Goal: Information Seeking & Learning: Learn about a topic

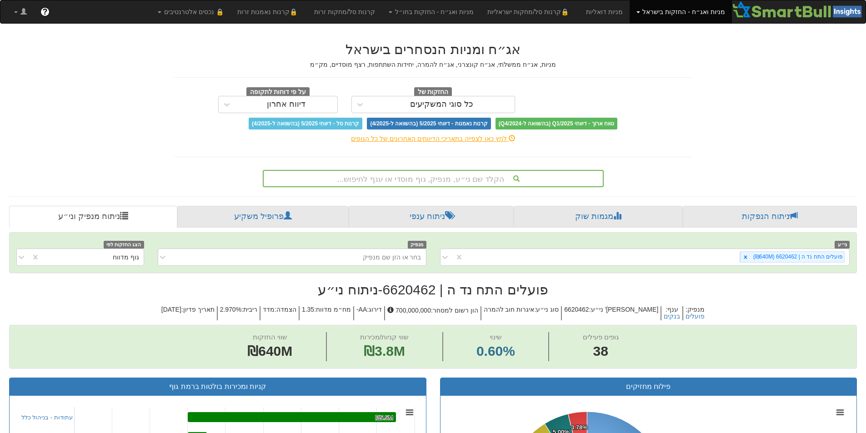
click at [453, 169] on div "הקלד שם ני״ע, מנפיק, גוף מוסדי או ענף לחיפוש..." at bounding box center [433, 176] width 355 height 21
click at [451, 169] on div "הקלד שם ני״ע, מנפיק, גוף מוסדי או ענף לחיפוש..." at bounding box center [433, 176] width 355 height 21
click at [441, 173] on div "הקלד שם ני״ע, מנפיק, גוף מוסדי או ענף לחיפוש..." at bounding box center [433, 178] width 339 height 15
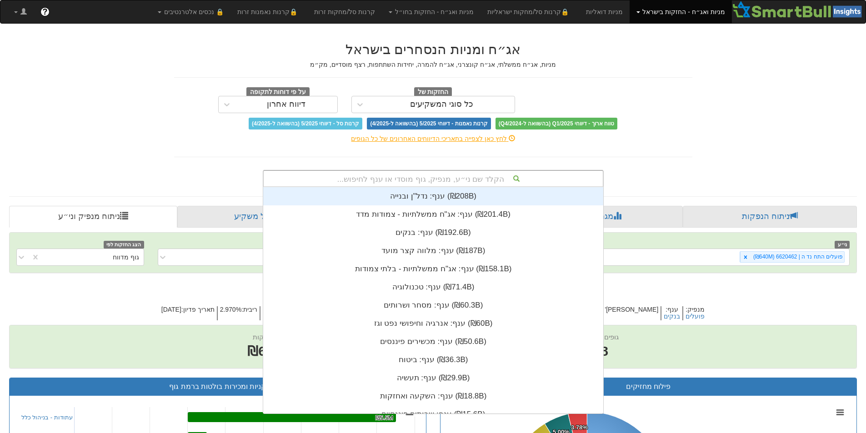
scroll to position [226, 0]
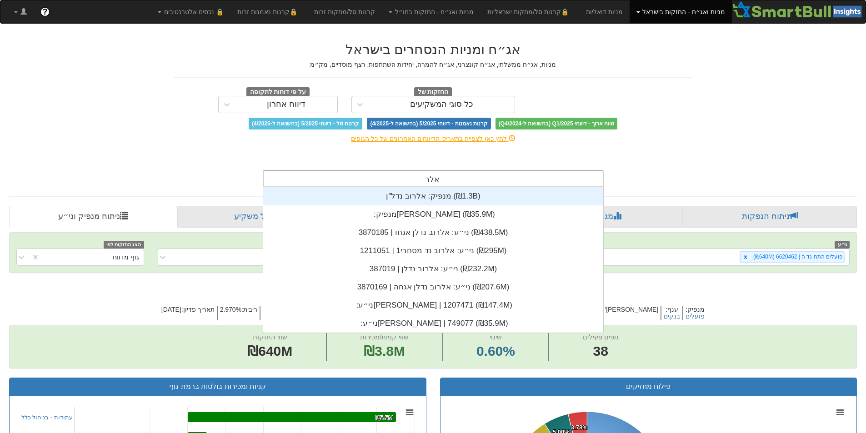
type input "[PERSON_NAME]"
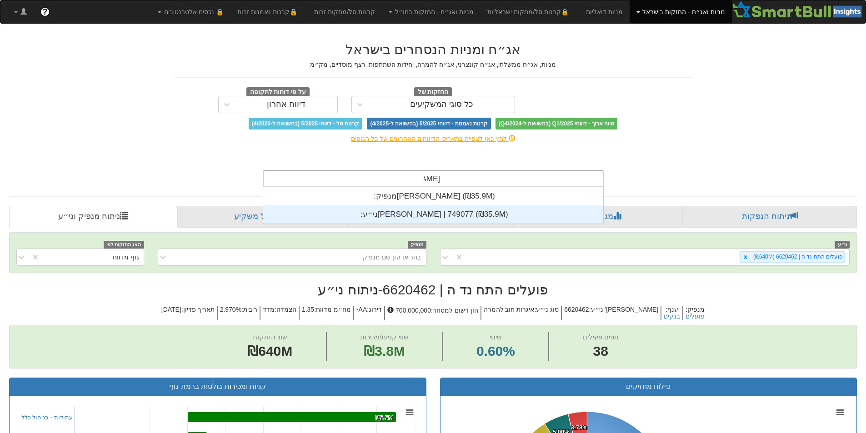
click at [427, 210] on div "ני״ע: ‏[PERSON_NAME] | 749077 ‎(₪35.9M)‎" at bounding box center [433, 214] width 340 height 18
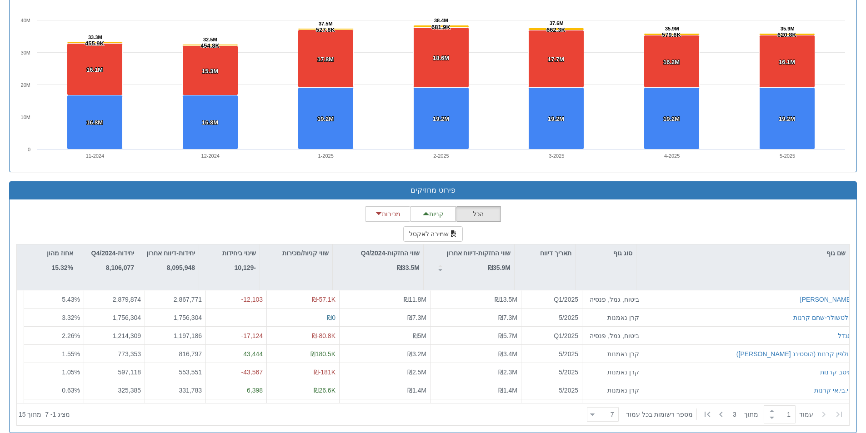
scroll to position [654, 0]
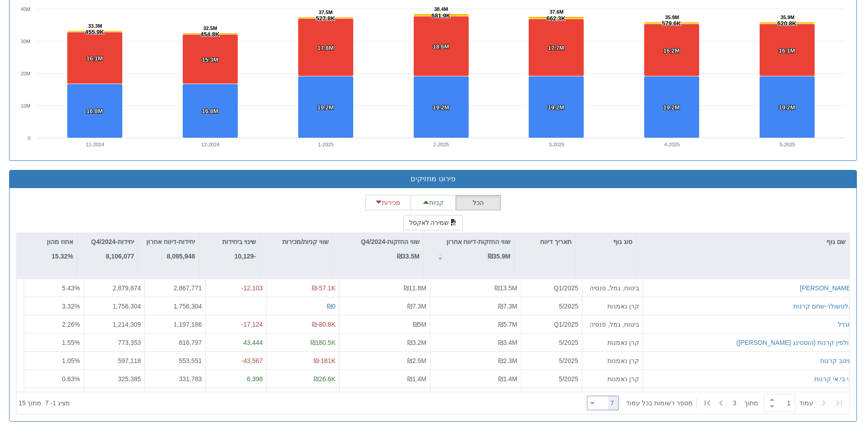
click at [595, 401] on div at bounding box center [592, 403] width 5 height 12
click at [600, 386] on div "100" at bounding box center [609, 388] width 32 height 15
type input "100"
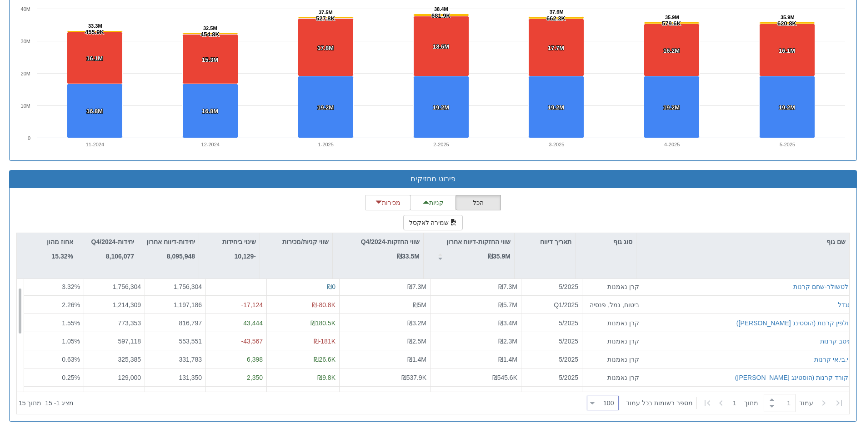
scroll to position [0, 0]
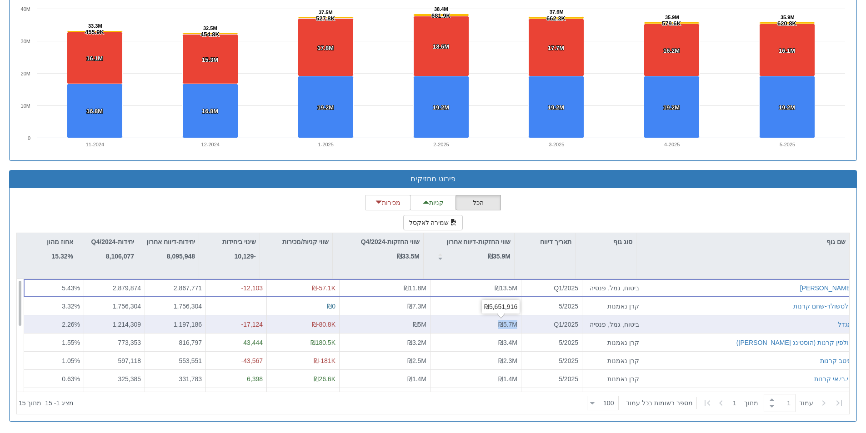
drag, startPoint x: 492, startPoint y: 327, endPoint x: 529, endPoint y: 327, distance: 37.3
click at [529, 327] on div "מגדל ביטוח, גמל, פנסיה Q1/2025 ₪5.7M ₪5M ₪-80.8K -17,124 1,197,186 1,214,309 2.…" at bounding box center [440, 324] width 832 height 18
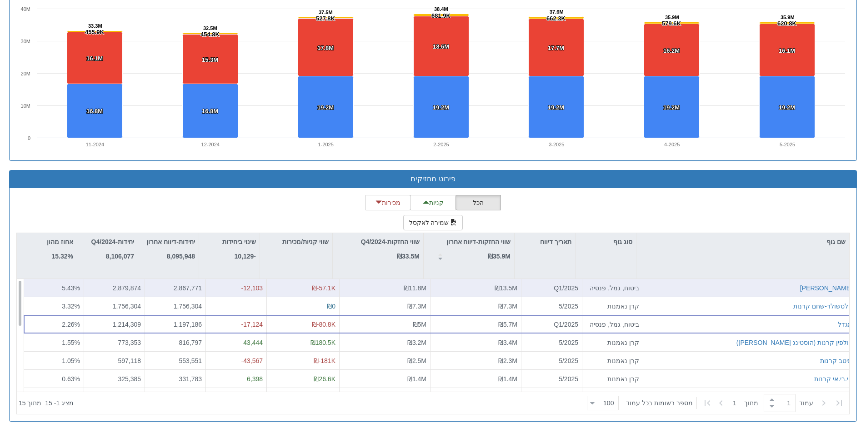
click at [434, 291] on div "₪13.5M" at bounding box center [475, 288] width 83 height 9
click at [435, 291] on div "₪13.5M" at bounding box center [475, 288] width 83 height 9
